Goal: Task Accomplishment & Management: Manage account settings

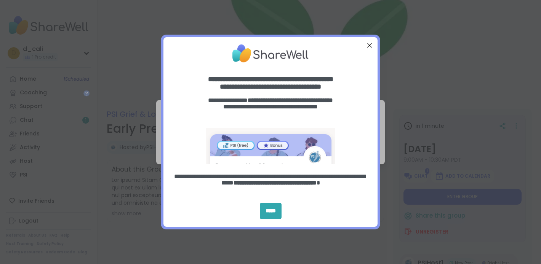
click at [372, 45] on div "Close Step" at bounding box center [369, 45] width 10 height 10
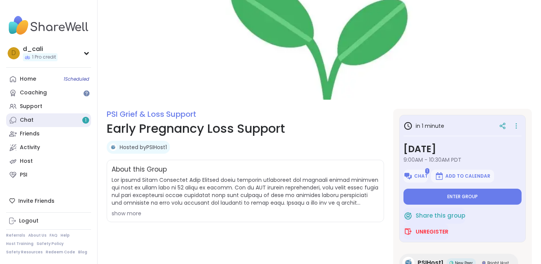
click at [55, 119] on link "Chat 1" at bounding box center [48, 120] width 85 height 14
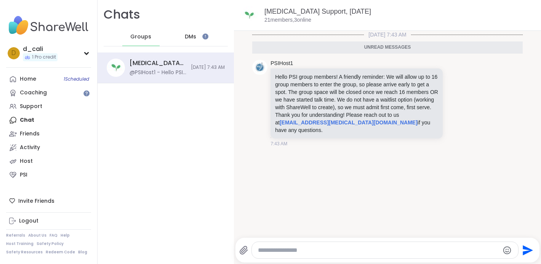
click at [191, 40] on span "DMs" at bounding box center [190, 37] width 11 height 8
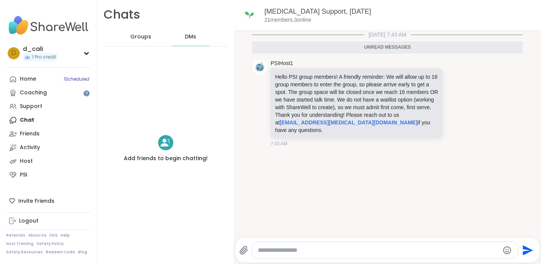
click at [141, 39] on span "Groups" at bounding box center [140, 37] width 21 height 8
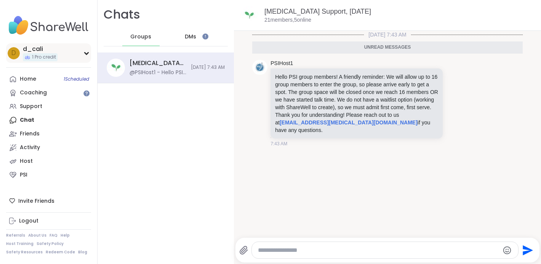
click at [89, 54] on div "d d_cali 1 Pro credit" at bounding box center [48, 52] width 85 height 19
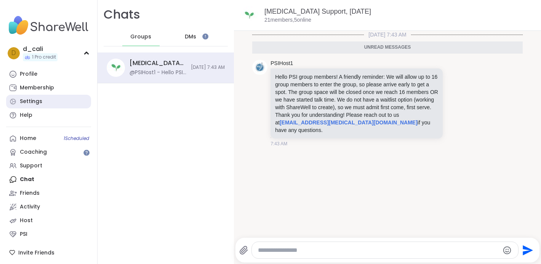
click at [35, 100] on div "Settings" at bounding box center [31, 102] width 22 height 8
select select "**"
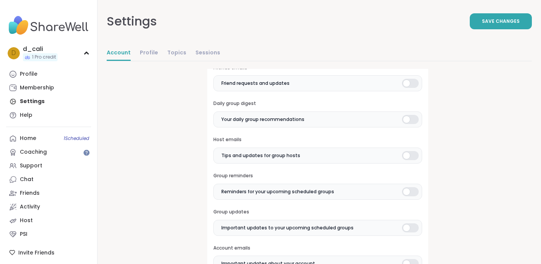
scroll to position [304, 0]
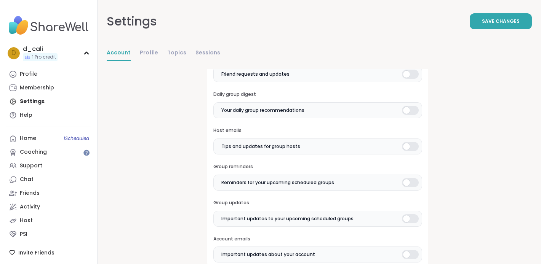
click at [410, 146] on div at bounding box center [410, 146] width 17 height 9
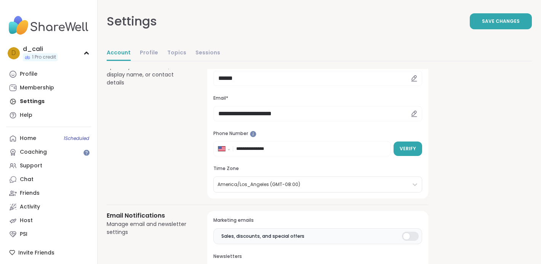
scroll to position [0, 0]
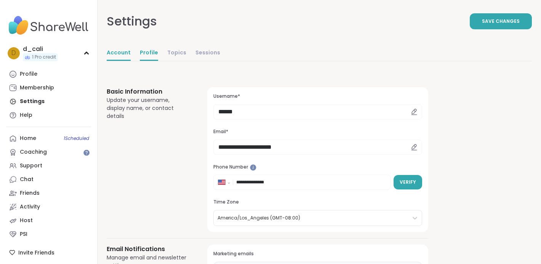
click at [148, 53] on link "Profile" at bounding box center [149, 53] width 18 height 15
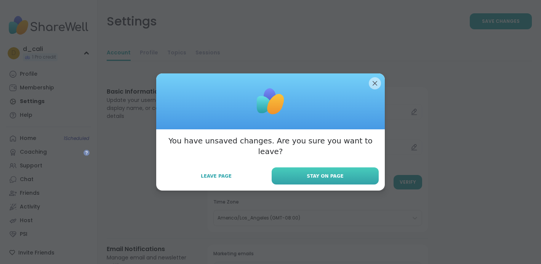
click at [307, 167] on button "Stay on Page" at bounding box center [324, 175] width 107 height 17
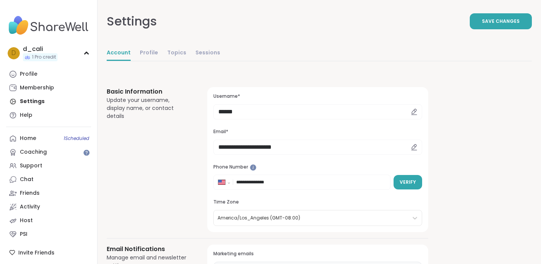
click at [135, 55] on div "Account Profile Topics Sessions" at bounding box center [163, 54] width 113 height 16
click at [140, 55] on link "Profile" at bounding box center [149, 53] width 18 height 15
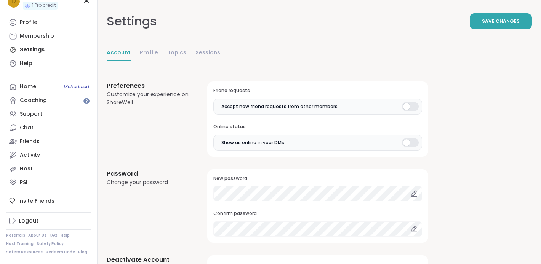
scroll to position [666, 0]
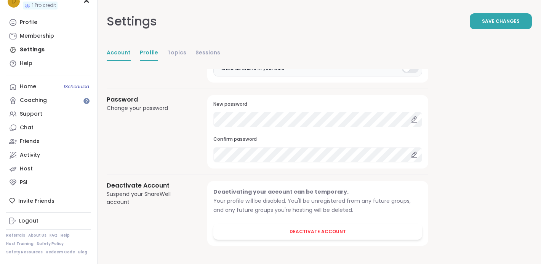
click at [144, 53] on link "Profile" at bounding box center [149, 53] width 18 height 15
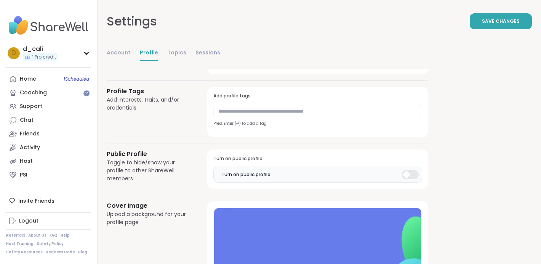
scroll to position [390, 0]
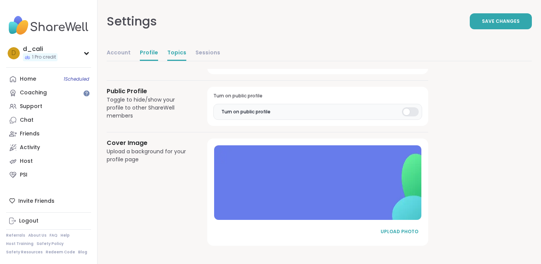
click at [169, 52] on link "Topics" at bounding box center [176, 53] width 19 height 15
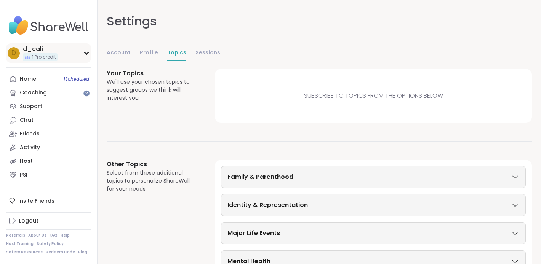
click at [86, 53] on icon at bounding box center [86, 53] width 6 height 4
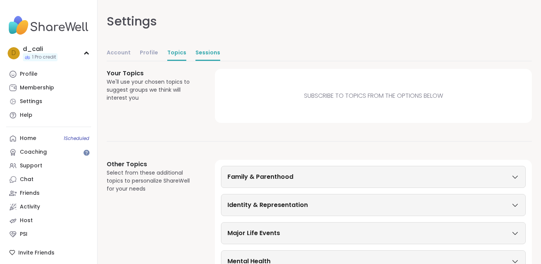
click at [201, 48] on link "Sessions" at bounding box center [207, 53] width 25 height 15
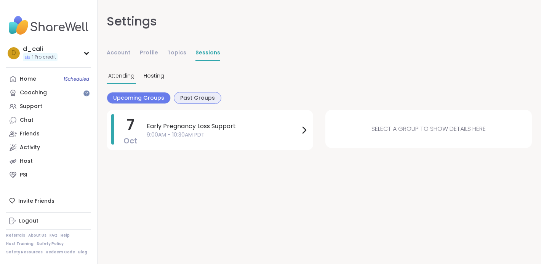
click at [190, 102] on div "Past Groups" at bounding box center [198, 98] width 48 height 12
